Goal: Information Seeking & Learning: Understand process/instructions

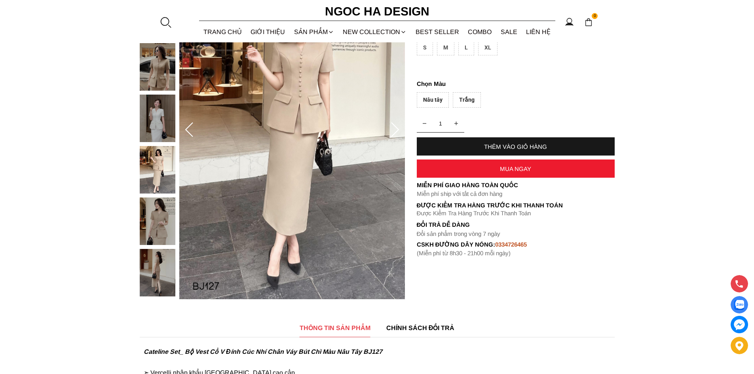
scroll to position [132, 0]
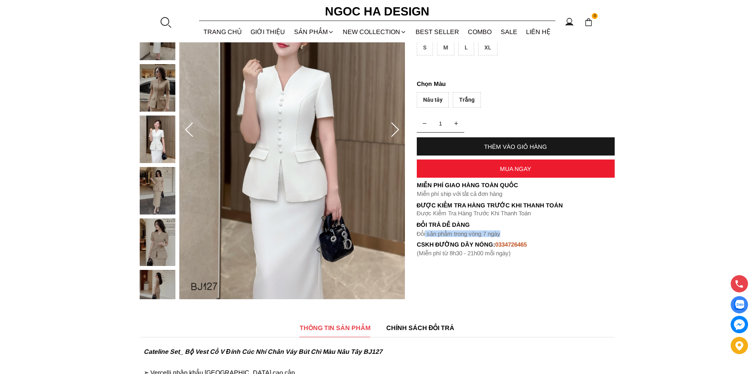
drag, startPoint x: 505, startPoint y: 233, endPoint x: 425, endPoint y: 234, distance: 79.5
click at [425, 234] on p "Đổi sản phẩm trong vòng 7 ngày" at bounding box center [516, 233] width 198 height 7
drag, startPoint x: 555, startPoint y: 213, endPoint x: 552, endPoint y: 219, distance: 6.9
click at [554, 216] on p "Được Kiểm Tra Hàng Trước Khi Thanh Toán" at bounding box center [516, 213] width 198 height 7
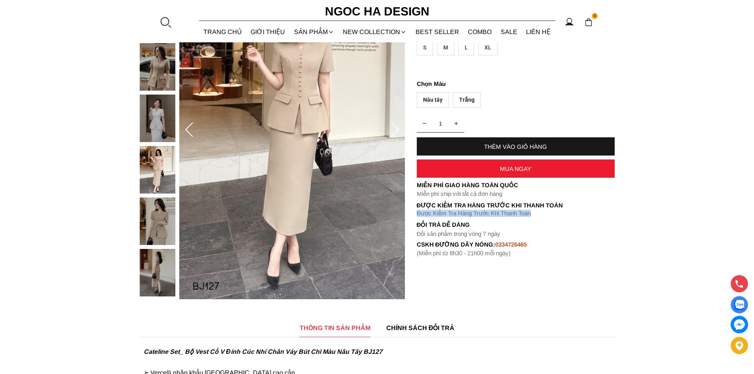
drag, startPoint x: 561, startPoint y: 213, endPoint x: 418, endPoint y: 210, distance: 142.9
click at [418, 210] on p "Được Kiểm Tra Hàng Trước Khi Thanh Toán" at bounding box center [516, 213] width 198 height 7
copy p "Được Kiểm Tra Hàng Trước Khi Thanh Toán"
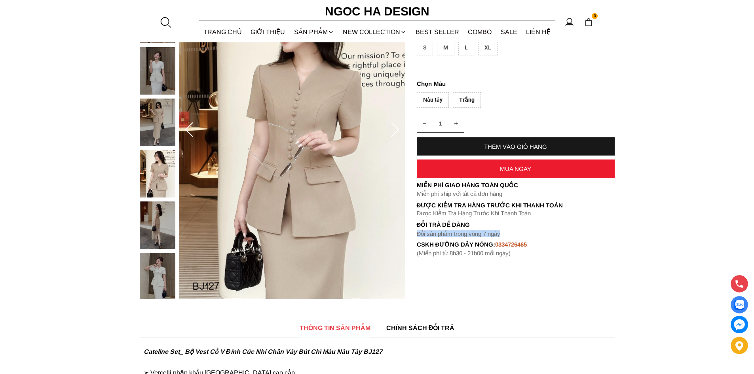
drag, startPoint x: 510, startPoint y: 233, endPoint x: 417, endPoint y: 231, distance: 92.2
click at [417, 231] on p "Đổi sản phẩm trong vòng 7 ngày" at bounding box center [516, 233] width 198 height 7
copy font "Đổi sản phẩm trong vòng 7 ngày"
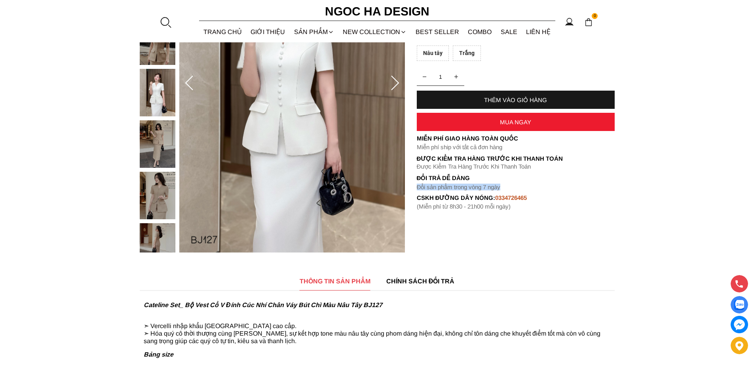
scroll to position [198, 0]
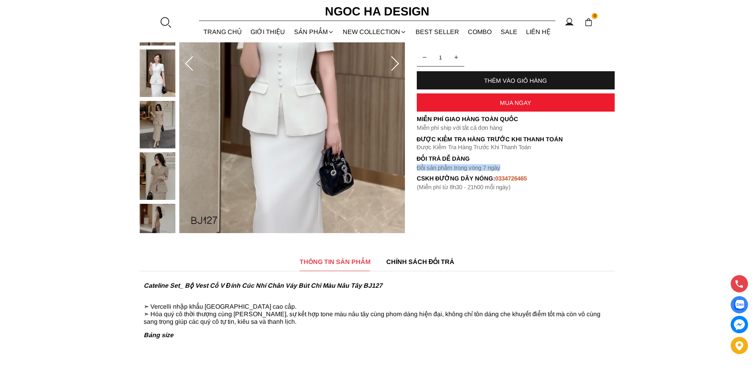
click at [434, 260] on span "CHÍNH SÁCH ĐỔI TRẢ" at bounding box center [420, 262] width 68 height 10
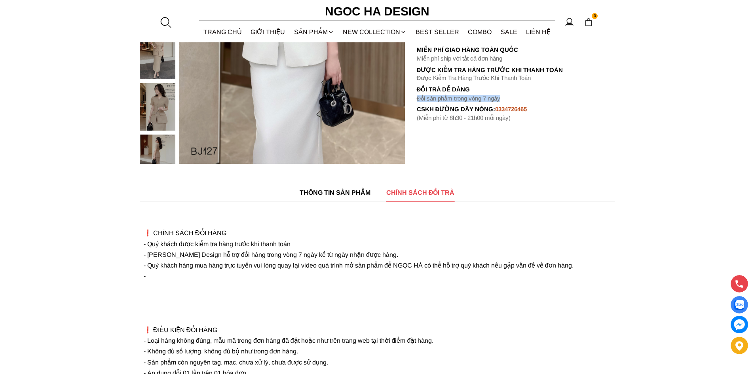
scroll to position [330, 0]
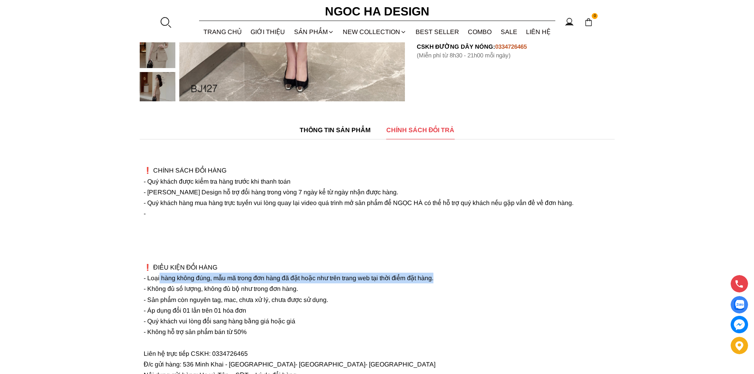
drag, startPoint x: 160, startPoint y: 289, endPoint x: 436, endPoint y: 285, distance: 275.8
click at [436, 285] on p "❗️ CHÍNH SÁCH ĐỔI HÀNG - Quý khách được kiểm tra hàng trước khi thanh toán - NG…" at bounding box center [377, 267] width 467 height 247
copy font "hàng không đúng, mẫu mã trong đơn hàng đã đặt hoặc như trên trang web tại thời …"
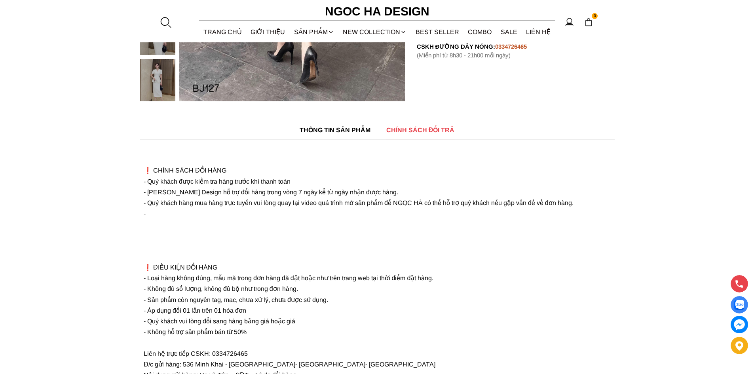
click at [304, 331] on p "❗️ CHÍNH SÁCH ĐỔI HÀNG - Quý khách được kiểm tra hàng trước khi thanh toán - NG…" at bounding box center [377, 267] width 467 height 247
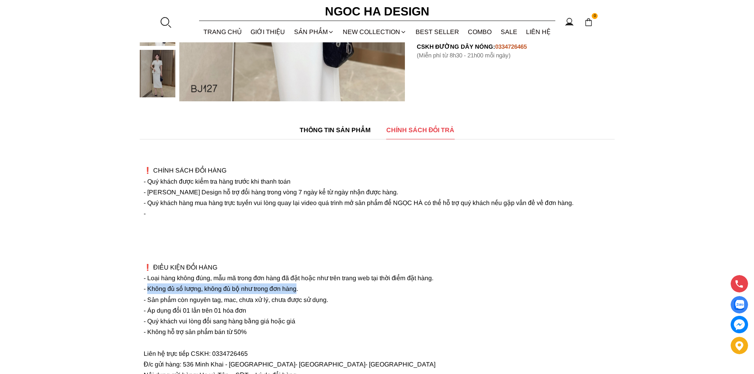
drag, startPoint x: 297, startPoint y: 300, endPoint x: 149, endPoint y: 300, distance: 148.0
click at [149, 292] on font "- Không đủ số lượng, không đủ bộ như trong đơn hàng." at bounding box center [221, 289] width 154 height 7
copy font "Không đủ số lượng, không đủ bộ như trong đơn hàng"
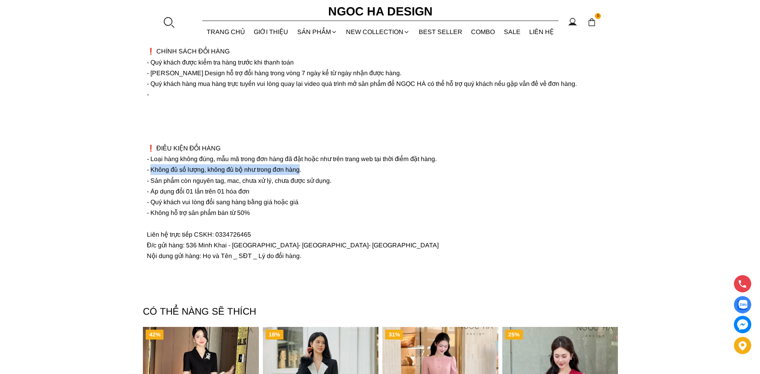
scroll to position [66, 0]
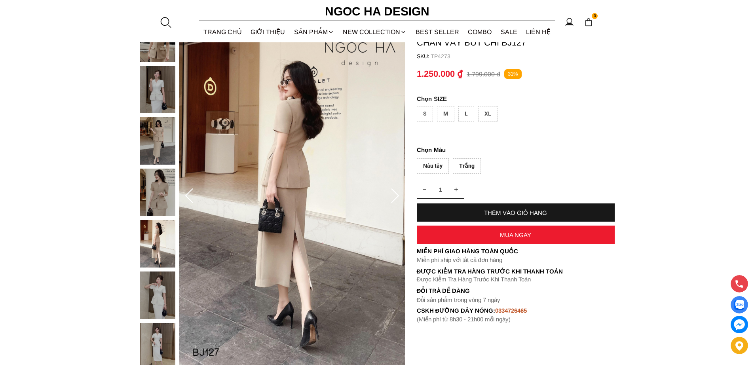
click at [166, 21] on div at bounding box center [165, 22] width 12 height 12
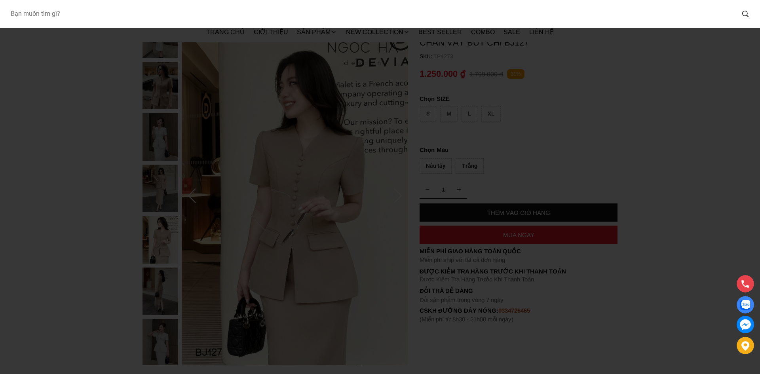
click at [210, 17] on input "Input search Bạn muốn tìm gì?" at bounding box center [369, 14] width 730 height 18
type input "d1103"
